Goal: Task Accomplishment & Management: Use online tool/utility

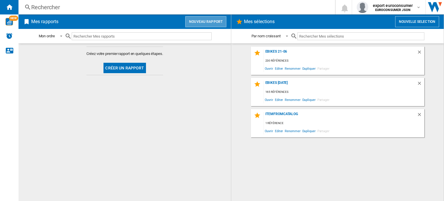
click at [209, 21] on button "Nouveau rapport" at bounding box center [205, 21] width 41 height 11
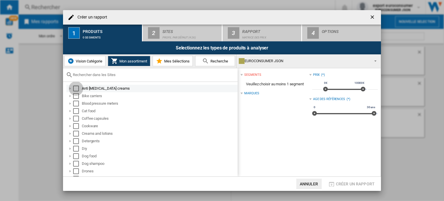
click at [78, 87] on div "Select" at bounding box center [76, 89] width 6 height 6
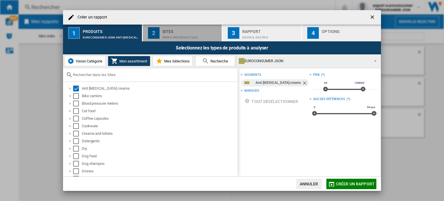
click at [206, 29] on div "Sites" at bounding box center [190, 30] width 57 height 6
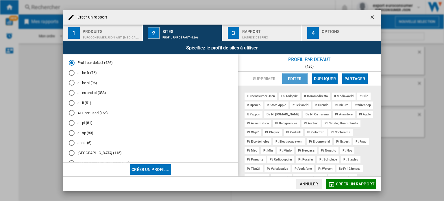
click at [297, 81] on button "Editer" at bounding box center [294, 78] width 25 height 10
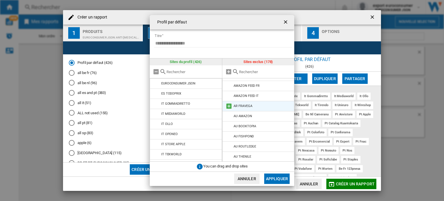
scroll to position [8, 0]
click at [251, 74] on div at bounding box center [258, 71] width 72 height 13
click at [251, 73] on input "text" at bounding box center [265, 72] width 53 height 4
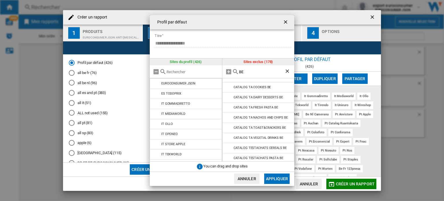
scroll to position [180, 0]
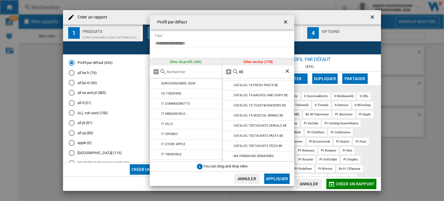
click at [246, 74] on input "BE" at bounding box center [262, 72] width 46 height 4
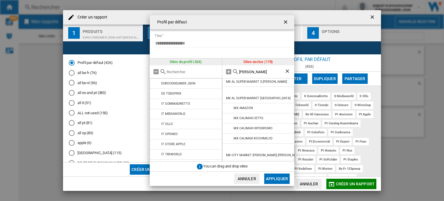
scroll to position [0, 0]
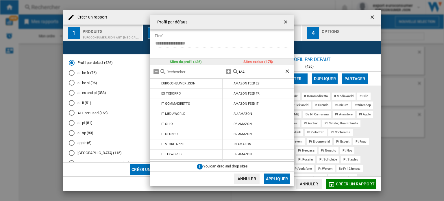
type input "M"
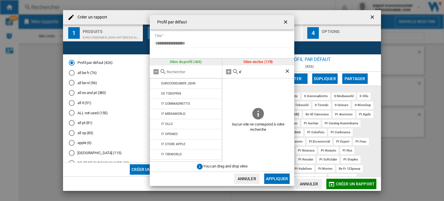
type input "é"
type input "2"
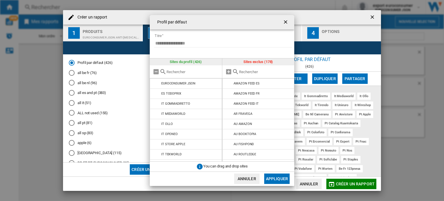
click at [185, 70] on input "text" at bounding box center [192, 72] width 53 height 4
type input "2"
type input "F"
type input "L"
type input "[PERSON_NAME]"
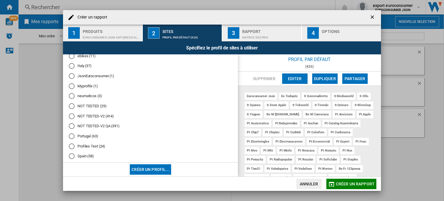
scroll to position [137, 0]
click at [100, 115] on md-radio-button "NOT TESTED-V2 (414)" at bounding box center [150, 115] width 163 height 5
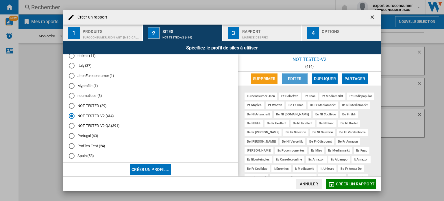
click at [299, 79] on button "Editer" at bounding box center [294, 78] width 25 height 10
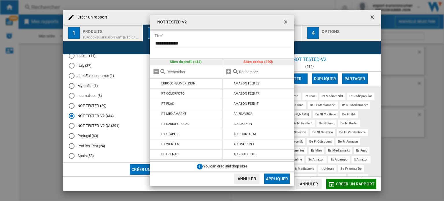
click at [247, 72] on input "{{::title}} {{::getI18NText('BUTTONS.CANCEL')}} ..." at bounding box center [265, 72] width 53 height 4
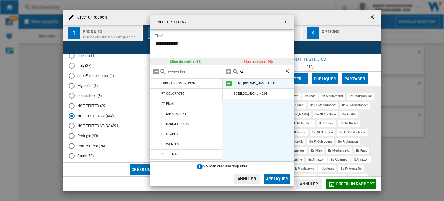
click at [231, 83] on md-icon "{{::title}} {{::getI18NText('BUTTONS.CANCEL')}} ..." at bounding box center [228, 83] width 7 height 7
drag, startPoint x: 244, startPoint y: 75, endPoint x: 246, endPoint y: 70, distance: 4.9
click at [246, 70] on div "24" at bounding box center [258, 71] width 72 height 13
click at [246, 70] on input "24" at bounding box center [262, 72] width 46 height 4
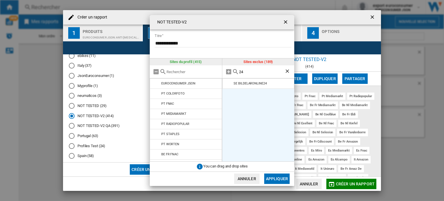
click at [246, 70] on input "24" at bounding box center [262, 72] width 46 height 4
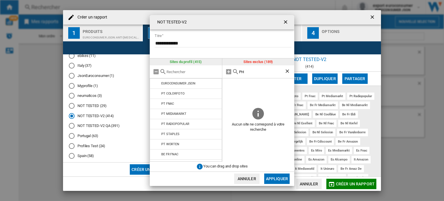
type input "P"
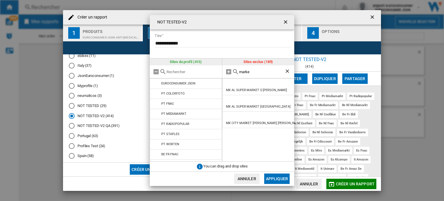
type input "marke"
click at [278, 177] on button "Appliquer" at bounding box center [276, 178] width 25 height 10
